Goal: Task Accomplishment & Management: Use online tool/utility

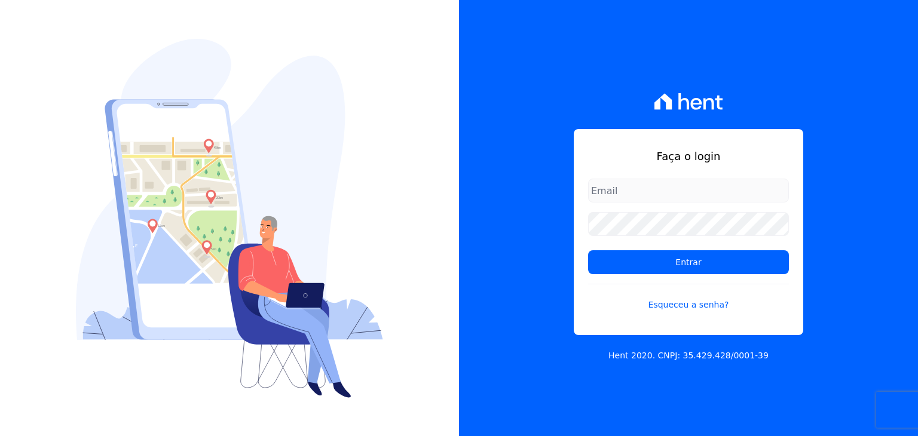
click at [621, 187] on input "email" at bounding box center [688, 191] width 201 height 24
type input "kelly.silva@construtoramgtec.com.br"
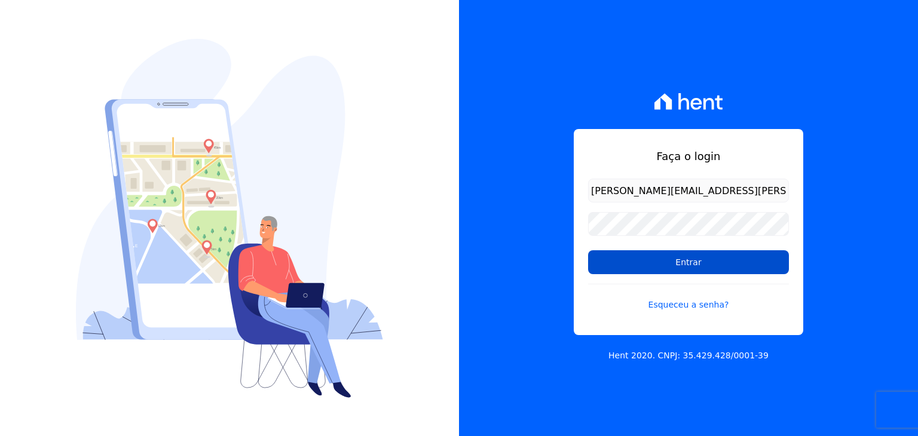
click at [658, 262] on input "Entrar" at bounding box center [688, 263] width 201 height 24
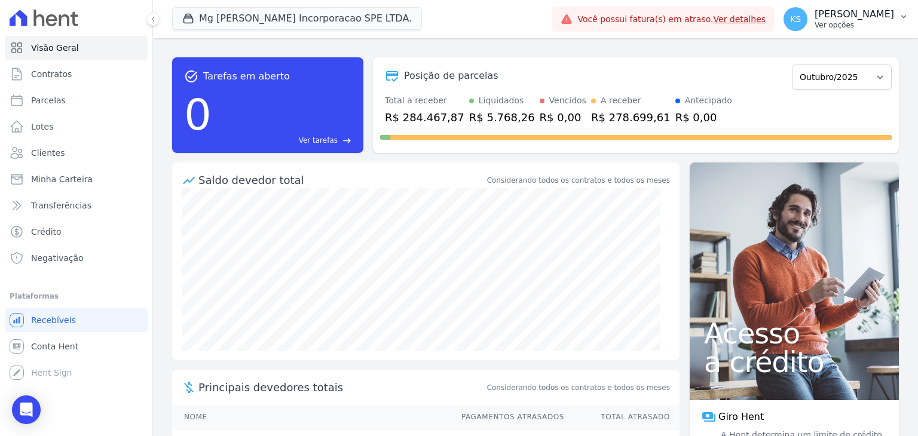
click at [859, 18] on p "[PERSON_NAME]" at bounding box center [855, 14] width 80 height 12
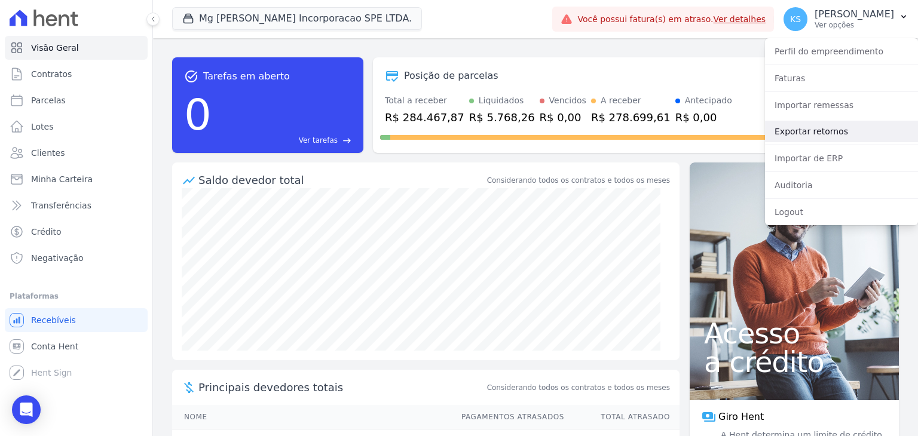
click at [820, 128] on link "Exportar retornos" at bounding box center [841, 132] width 153 height 22
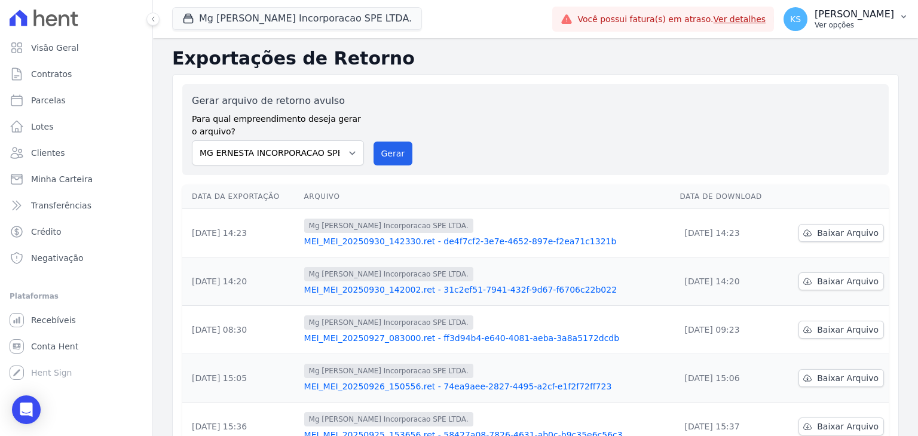
click at [867, 13] on p "[PERSON_NAME]" at bounding box center [855, 14] width 80 height 12
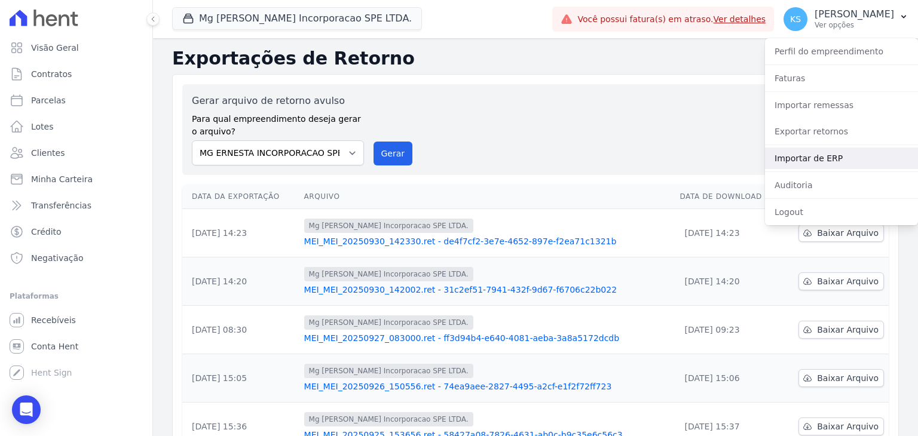
click at [817, 155] on link "Importar de ERP" at bounding box center [841, 159] width 153 height 22
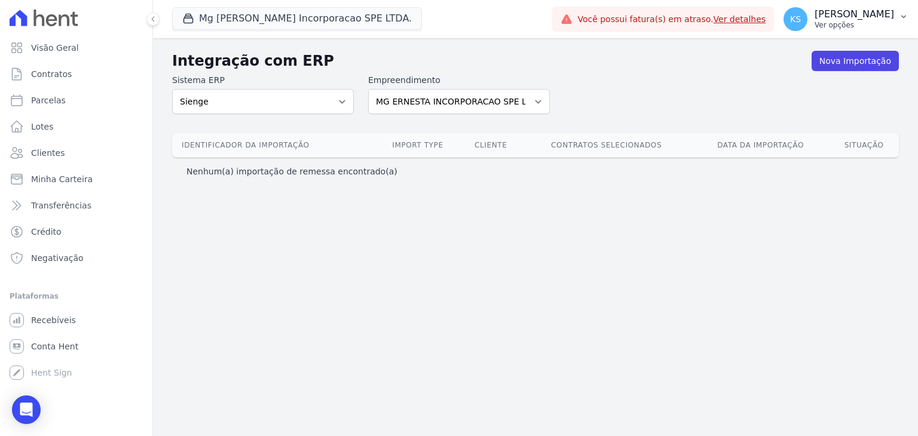
click at [861, 20] on p "Ver opções" at bounding box center [855, 25] width 80 height 10
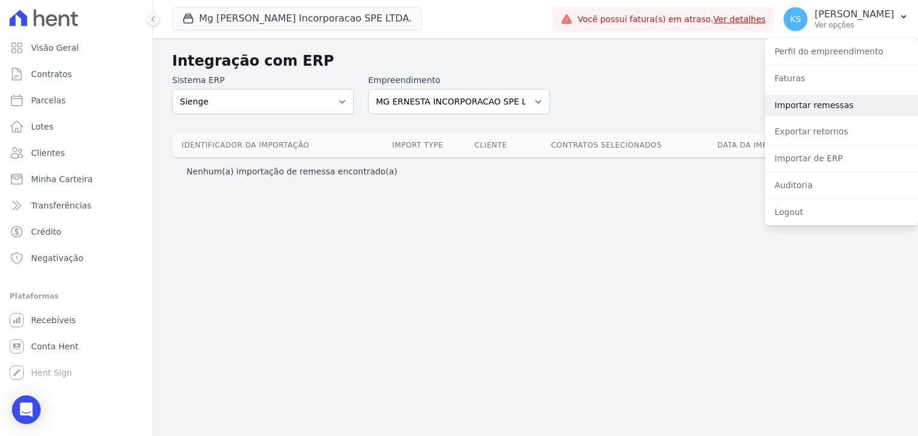
click at [821, 110] on link "Importar remessas" at bounding box center [841, 105] width 153 height 22
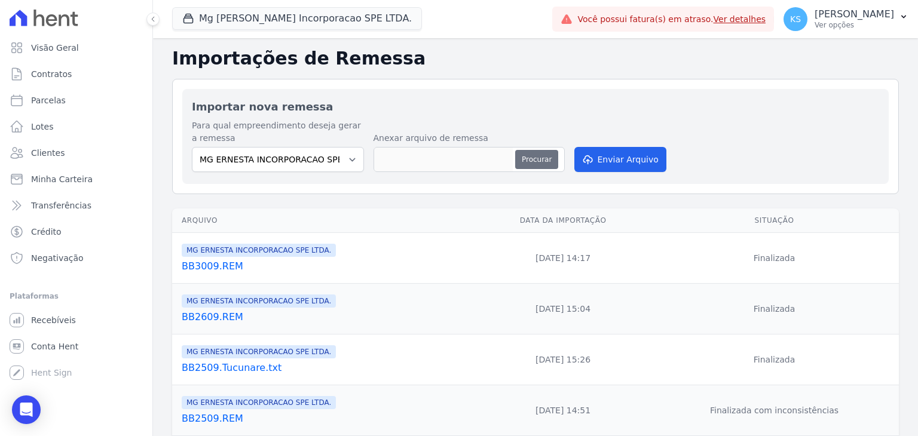
click at [533, 161] on button "Procurar" at bounding box center [536, 159] width 43 height 19
type input "BB0110.REM"
click at [616, 159] on button "Enviar Arquivo" at bounding box center [621, 159] width 92 height 25
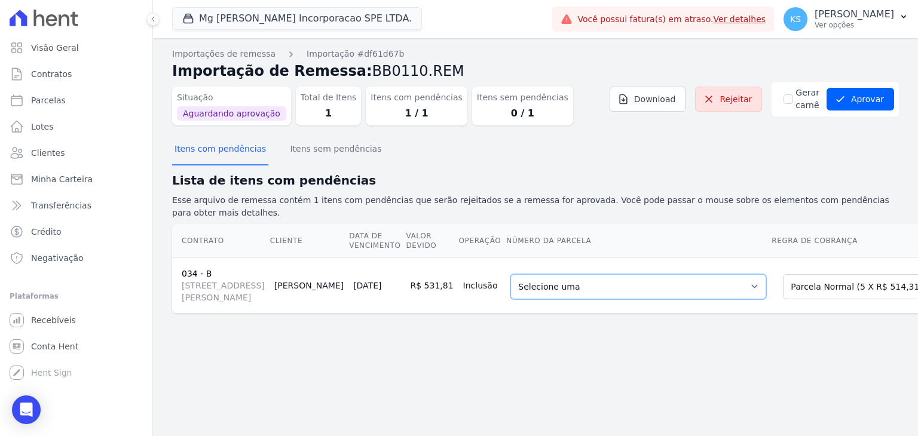
click at [641, 291] on select "Selecione uma 1 - 20/08/2025 - R$ 506,12 - Vencido (Cobrança Expirada) 4 - 20/1…" at bounding box center [639, 286] width 256 height 25
click at [618, 289] on select "Selecione uma 1 - 20/08/2025 - R$ 506,12 - Vencido (Cobrança Expirada) 4 - 20/1…" at bounding box center [639, 286] width 256 height 25
click at [590, 258] on td "Selecione uma 1 - 20/08/2025 - R$ 506,12 - Vencido (Cobrança Expirada) 4 - 20/1…" at bounding box center [638, 286] width 265 height 56
click at [847, 96] on icon "submit" at bounding box center [841, 99] width 12 height 12
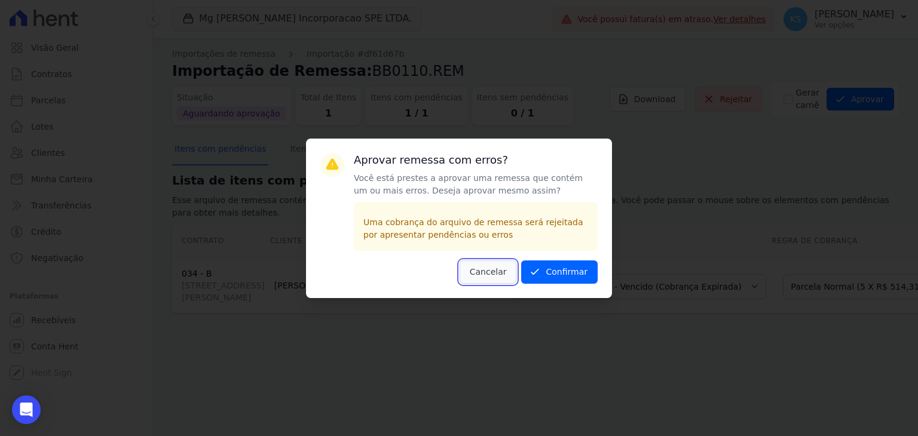
click at [494, 273] on button "Cancelar" at bounding box center [488, 272] width 57 height 23
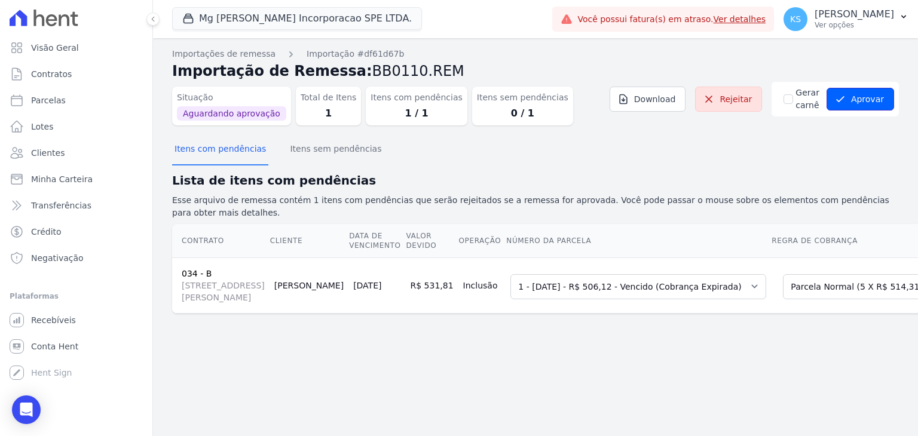
drag, startPoint x: 861, startPoint y: 98, endPoint x: 780, endPoint y: 175, distance: 112.1
click at [861, 97] on button "Aprovar" at bounding box center [861, 99] width 68 height 23
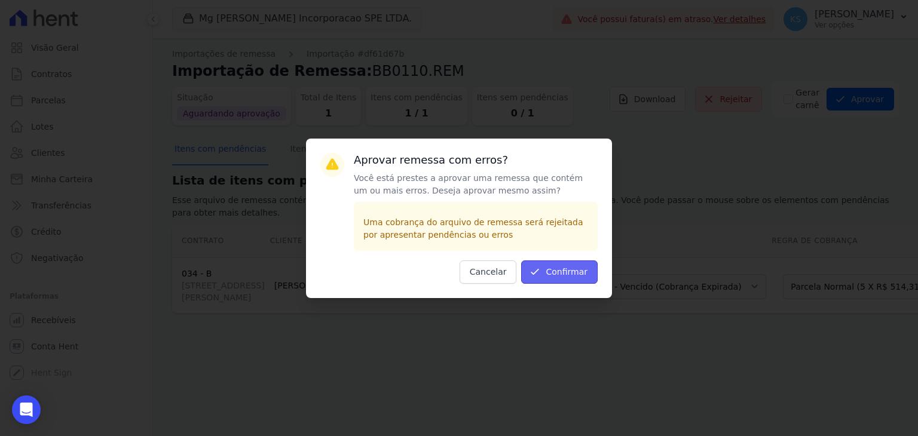
click at [557, 277] on button "Confirmar" at bounding box center [559, 272] width 77 height 23
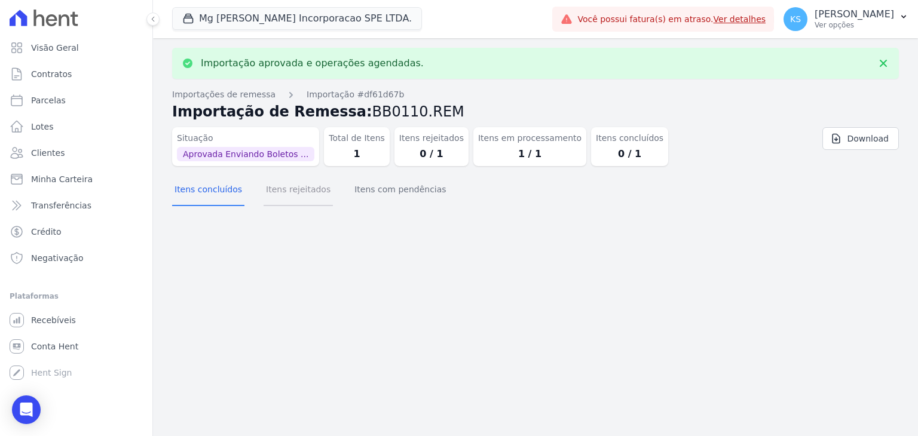
click at [301, 192] on button "Itens rejeitados" at bounding box center [298, 190] width 69 height 31
click at [372, 191] on button "Itens com pendências" at bounding box center [400, 190] width 96 height 31
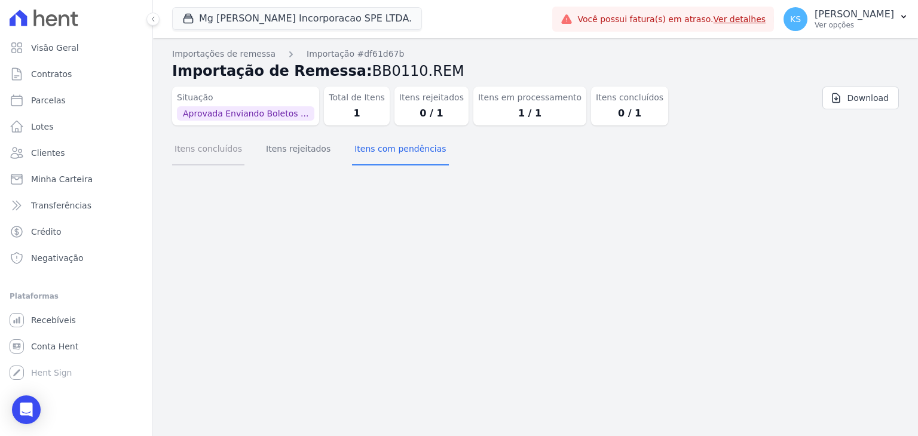
click at [205, 152] on button "Itens concluídos" at bounding box center [208, 150] width 72 height 31
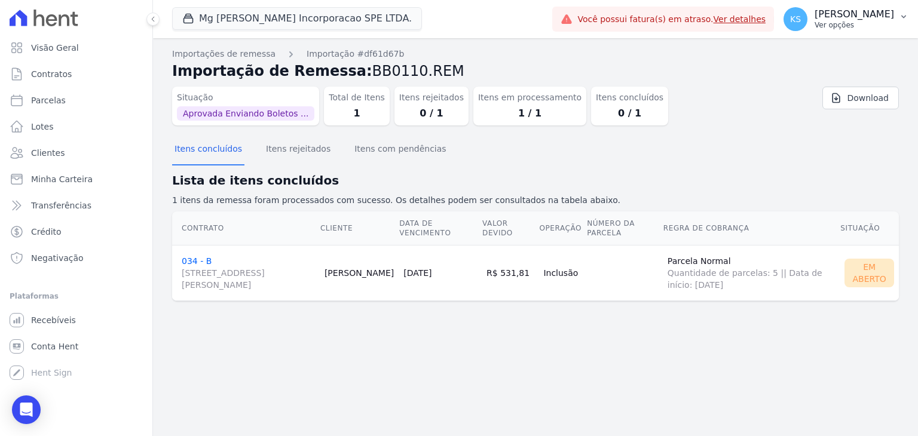
click at [874, 16] on p "[PERSON_NAME]" at bounding box center [855, 14] width 80 height 12
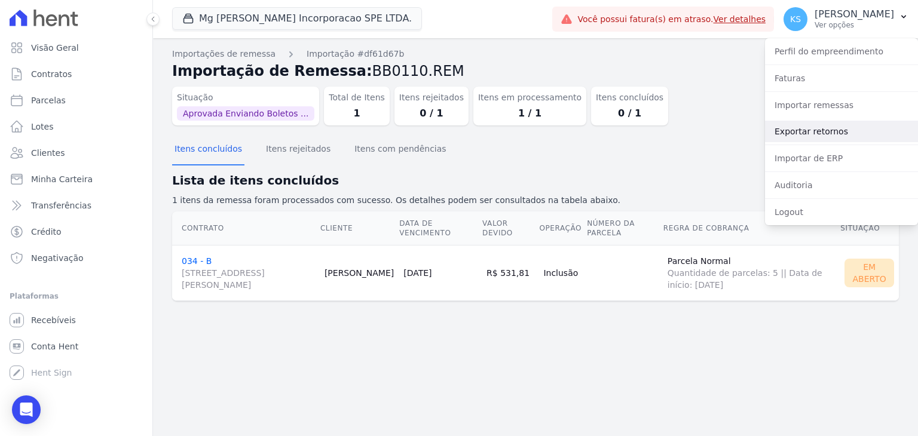
click at [808, 135] on link "Exportar retornos" at bounding box center [841, 132] width 153 height 22
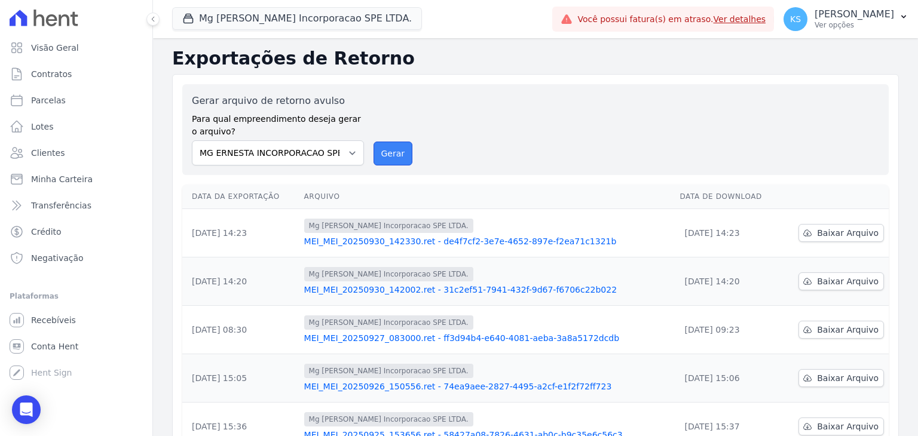
click at [392, 157] on button "Gerar" at bounding box center [393, 154] width 39 height 24
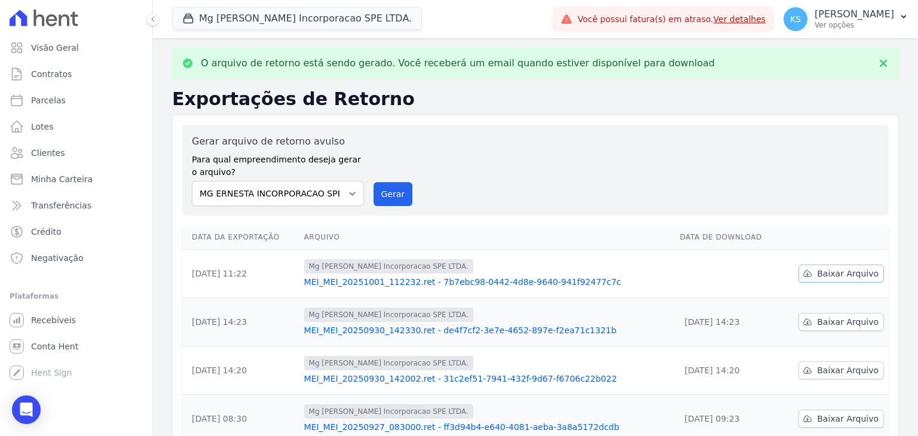
click at [836, 272] on span "Baixar Arquivo" at bounding box center [848, 274] width 62 height 12
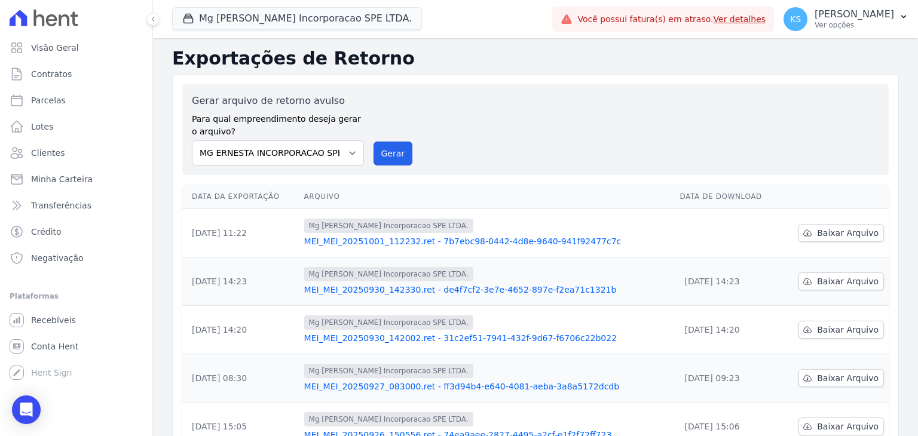
click at [389, 149] on button "Gerar" at bounding box center [393, 154] width 39 height 24
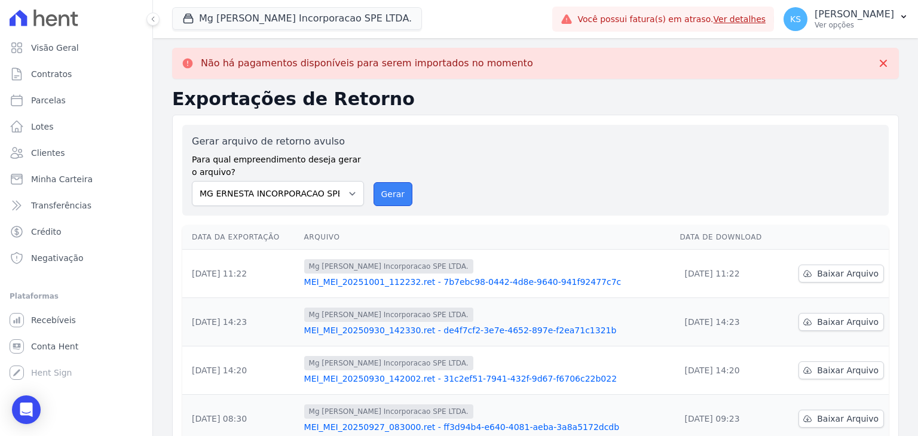
click at [390, 197] on button "Gerar" at bounding box center [393, 194] width 39 height 24
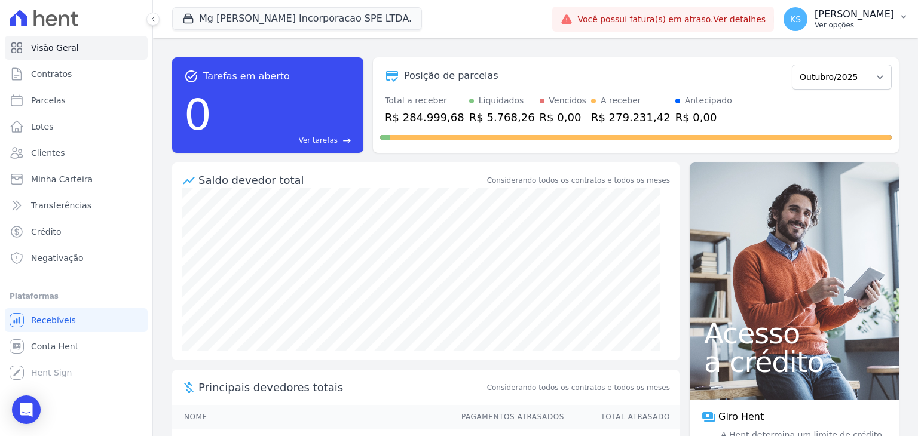
click at [875, 19] on p "[PERSON_NAME]" at bounding box center [855, 14] width 80 height 12
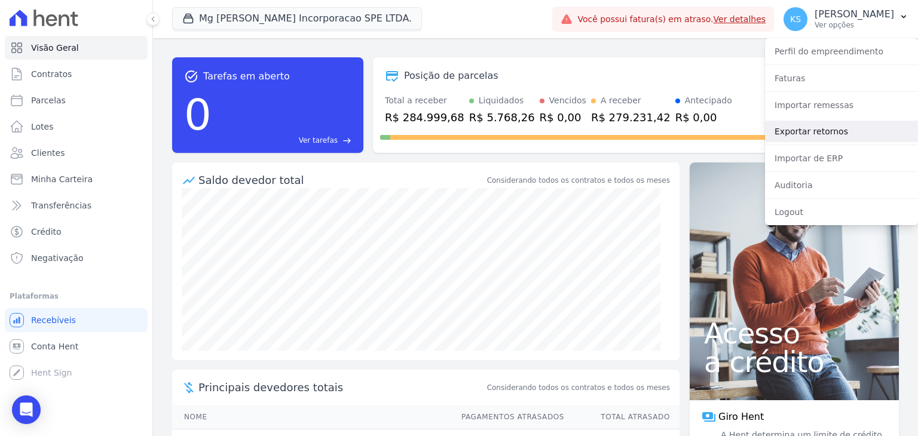
click at [811, 132] on link "Exportar retornos" at bounding box center [841, 132] width 153 height 22
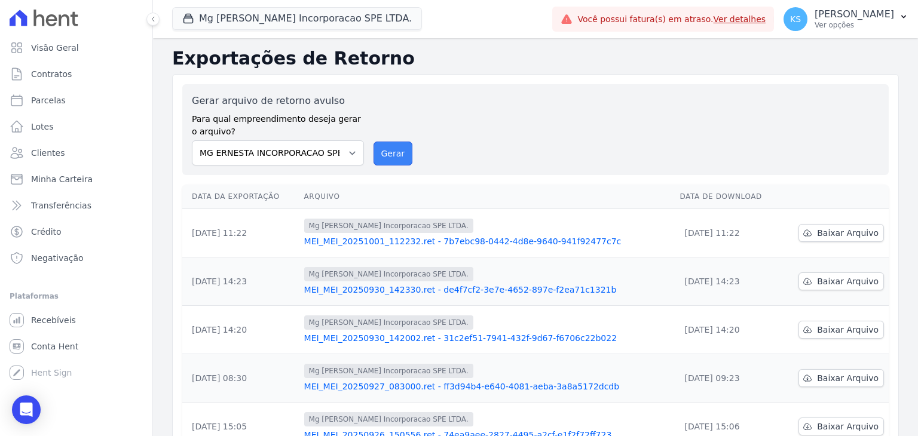
click at [398, 152] on button "Gerar" at bounding box center [393, 154] width 39 height 24
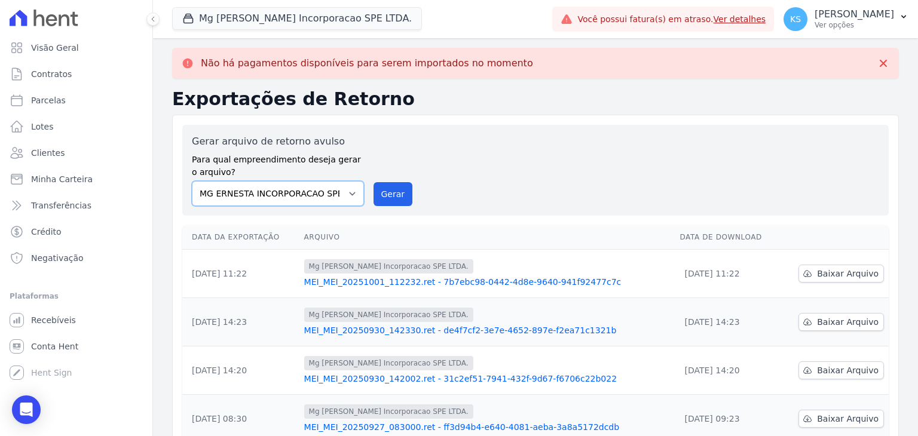
click at [314, 198] on select "MG ERNESTA INCORPORACAO SPE LTDA." at bounding box center [278, 193] width 172 height 25
click at [474, 170] on div "Gerar arquivo de retorno avulso Para qual empreendimento deseja gerar o arquivo…" at bounding box center [536, 171] width 688 height 72
click at [859, 22] on p "Ver opções" at bounding box center [855, 25] width 80 height 10
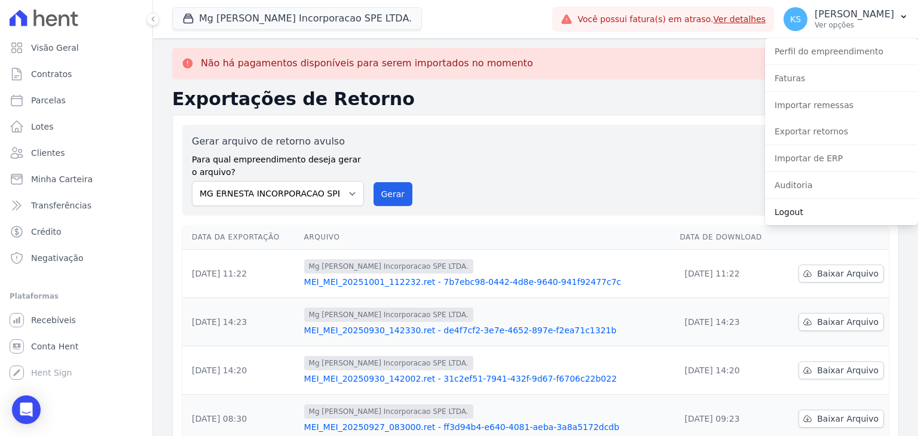
click at [799, 210] on link "Logout" at bounding box center [841, 212] width 153 height 22
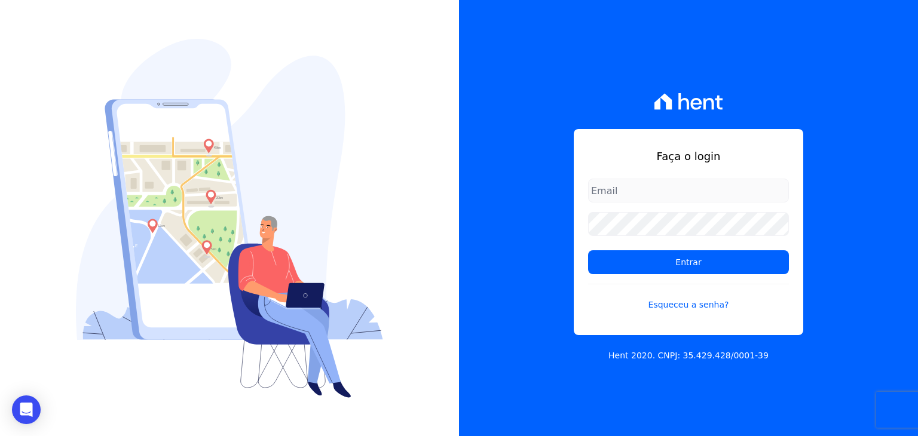
click at [612, 187] on input "email" at bounding box center [688, 191] width 201 height 24
click at [608, 110] on div "Faça o login Entrar Esqueceu a senha? Hent 2020. CNPJ: 35.429.428/0001-39" at bounding box center [688, 218] width 459 height 436
click at [634, 188] on input "email" at bounding box center [688, 191] width 201 height 24
type input "[PERSON_NAME][EMAIL_ADDRESS][PERSON_NAME][DOMAIN_NAME]"
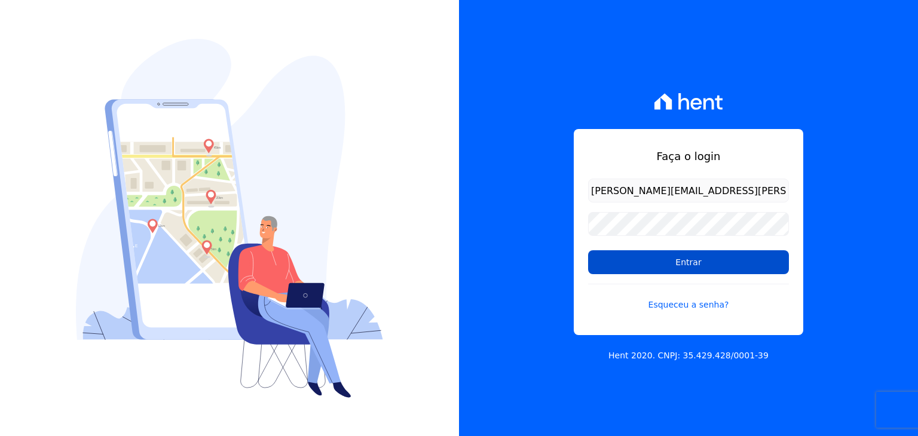
click at [653, 260] on input "Entrar" at bounding box center [688, 263] width 201 height 24
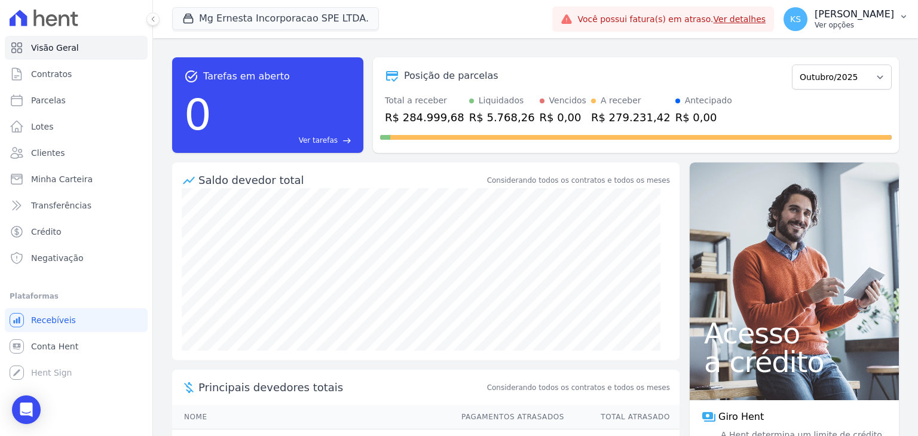
click at [863, 16] on p "[PERSON_NAME]" at bounding box center [855, 14] width 80 height 12
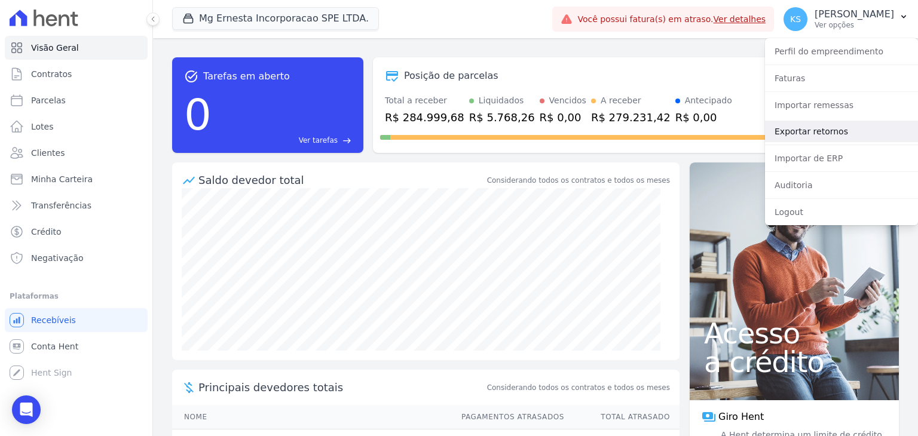
click at [818, 128] on link "Exportar retornos" at bounding box center [841, 132] width 153 height 22
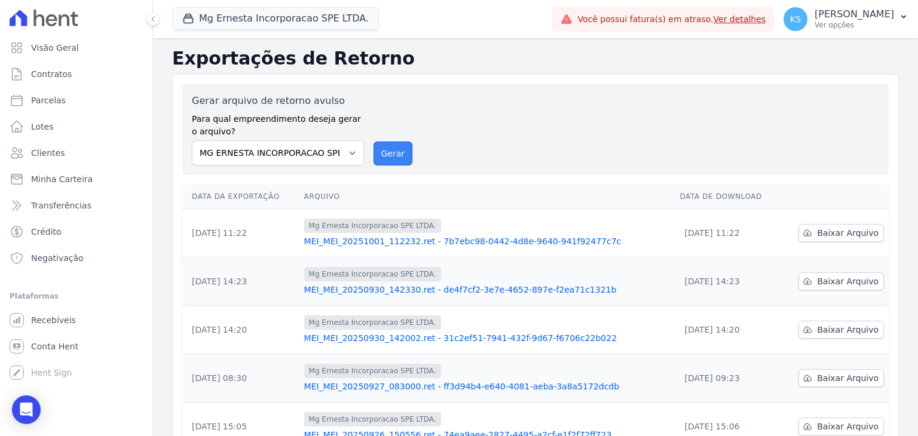
click at [386, 151] on button "Gerar" at bounding box center [393, 154] width 39 height 24
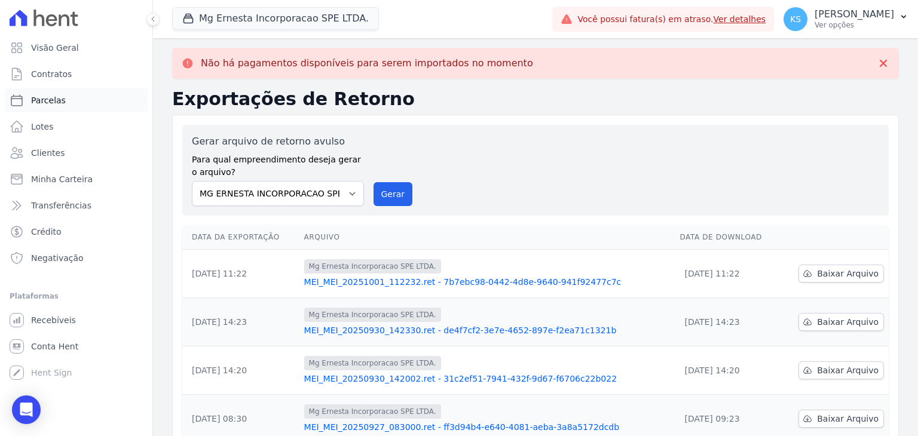
click at [48, 101] on span "Parcelas" at bounding box center [48, 100] width 35 height 12
select select
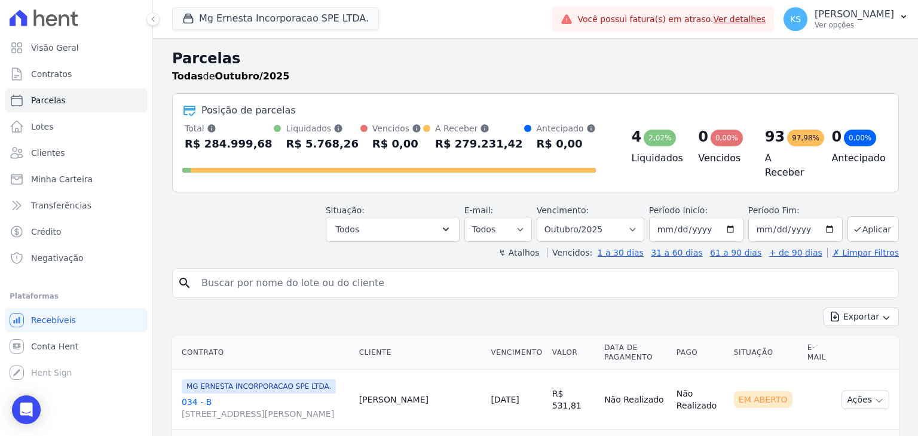
drag, startPoint x: 234, startPoint y: 274, endPoint x: 248, endPoint y: 259, distance: 20.4
click at [238, 273] on input "search" at bounding box center [544, 283] width 700 height 24
type input "34"
select select
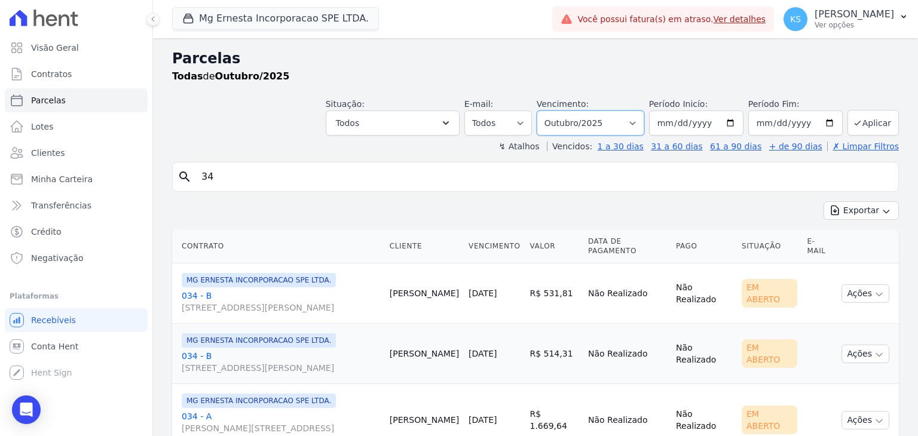
click at [586, 123] on select "Filtrar por período ──────── Todos os meses Julho/2025 Agosto/2025 Setembro/202…" at bounding box center [591, 123] width 108 height 25
select select "08/2025"
click at [546, 111] on select "Filtrar por período ──────── Todos os meses Julho/2025 Agosto/2025 Setembro/202…" at bounding box center [591, 123] width 108 height 25
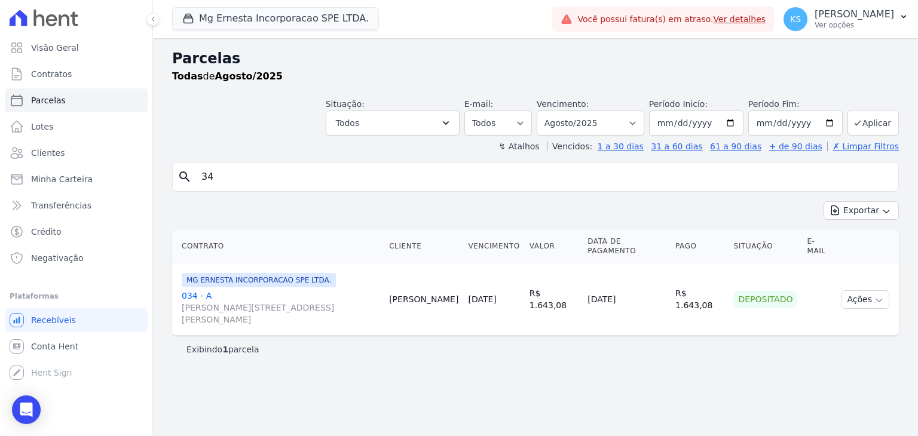
select select
click at [236, 175] on input "34" at bounding box center [544, 177] width 700 height 24
click at [604, 124] on select "Filtrar por período ──────── Todos os meses Julho/2025 Agosto/2025 Setembro/202…" at bounding box center [591, 123] width 108 height 25
select select "09/2025"
click at [555, 111] on select "Filtrar por período ──────── Todos os meses Julho/2025 Agosto/2025 Setembro/202…" at bounding box center [591, 123] width 108 height 25
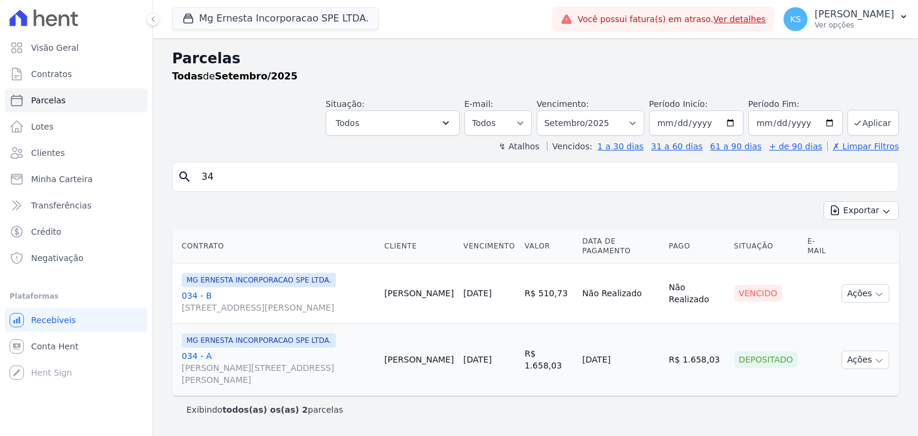
select select
click at [603, 124] on select "Filtrar por período ──────── Todos os meses Julho/2025 Agosto/2025 Setembro/202…" at bounding box center [591, 123] width 108 height 25
select select "10/2025"
click at [555, 111] on select "Filtrar por período ──────── Todos os meses Julho/2025 Agosto/2025 Setembro/202…" at bounding box center [591, 123] width 108 height 25
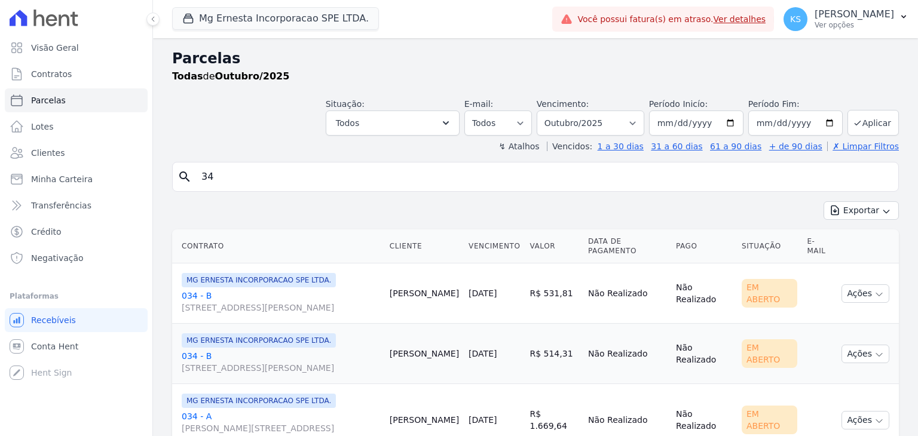
select select
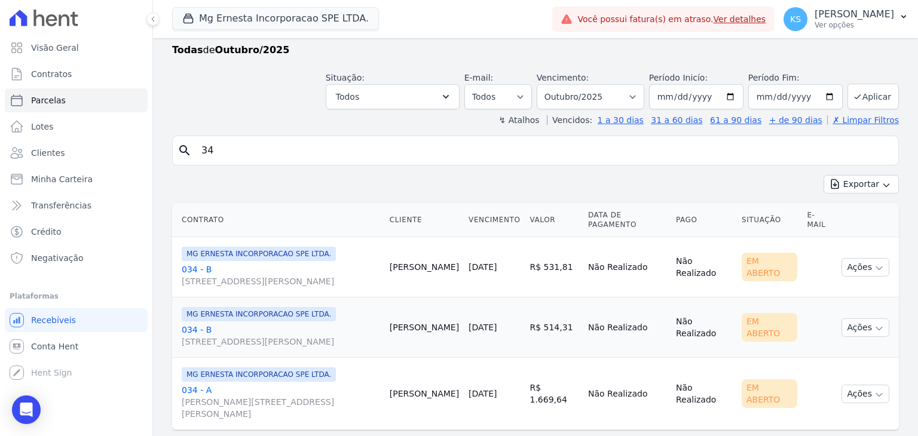
scroll to position [34, 0]
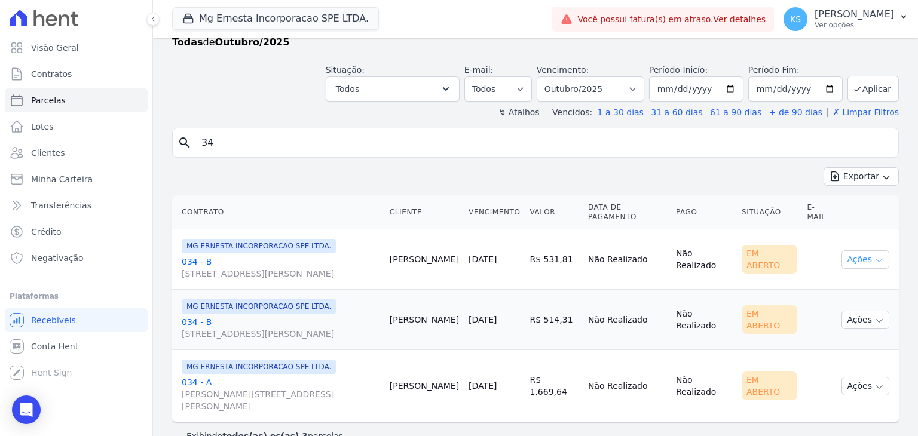
click at [856, 252] on button "Ações" at bounding box center [866, 260] width 48 height 19
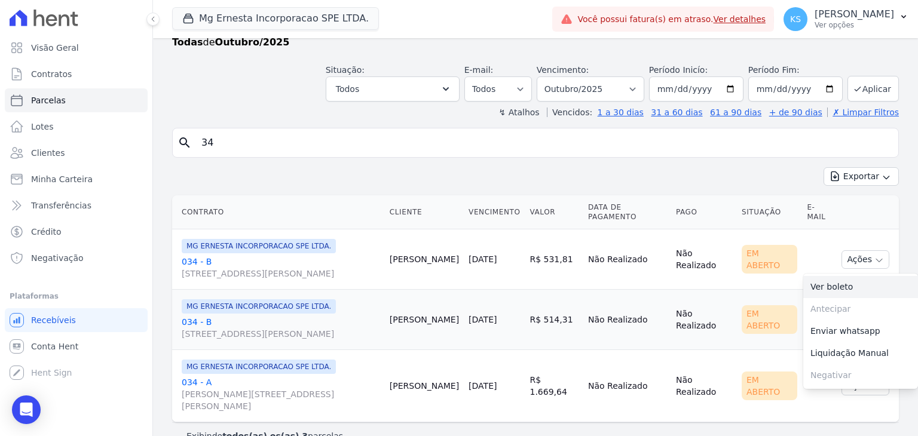
click at [832, 277] on link "Ver boleto" at bounding box center [861, 287] width 115 height 22
click at [858, 19] on p "[PERSON_NAME]" at bounding box center [855, 14] width 80 height 12
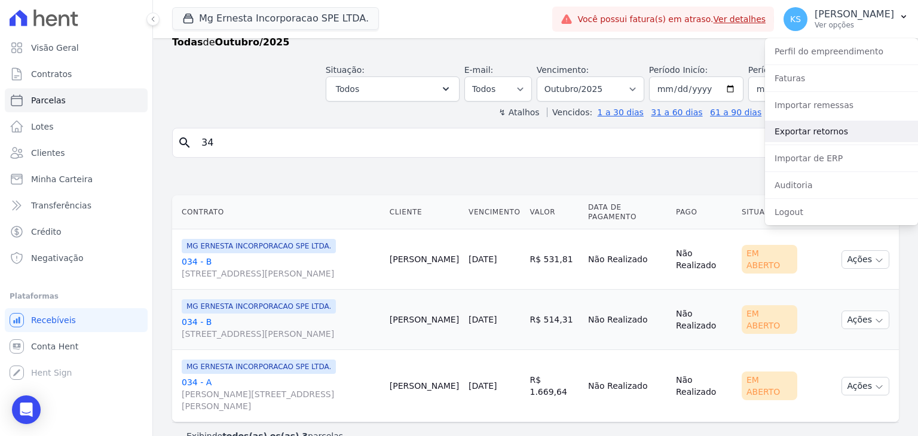
click at [811, 126] on link "Exportar retornos" at bounding box center [841, 132] width 153 height 22
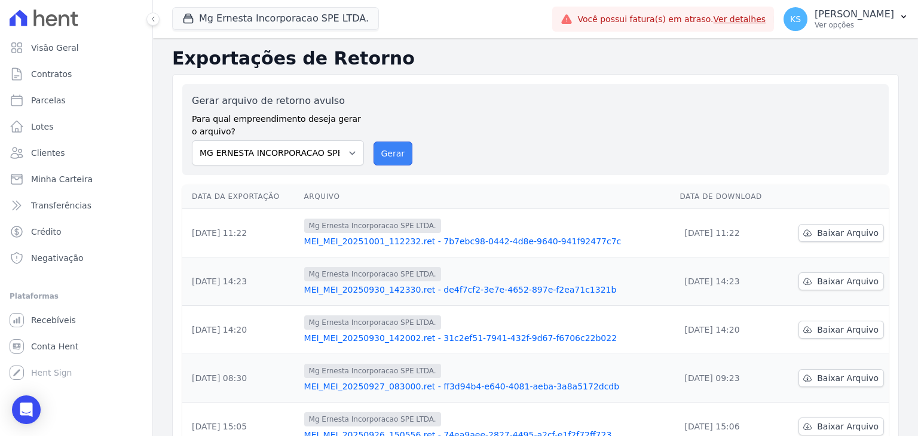
click at [392, 156] on button "Gerar" at bounding box center [393, 154] width 39 height 24
